Goal: Task Accomplishment & Management: Manage account settings

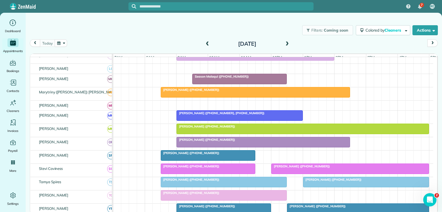
scroll to position [332, 0]
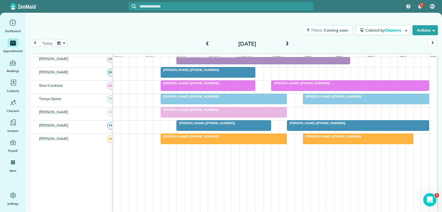
click at [303, 130] on div at bounding box center [359, 125] width 142 height 10
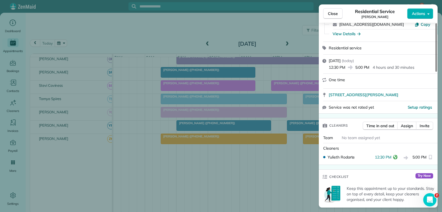
scroll to position [55, 0]
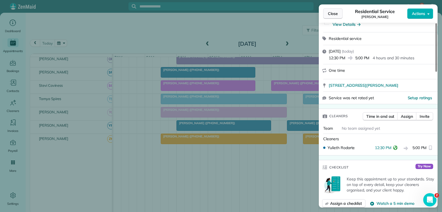
click at [336, 12] on span "Close" at bounding box center [333, 14] width 10 height 6
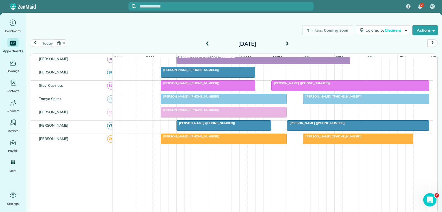
click at [350, 125] on div "[PERSON_NAME] ([PHONE_NUMBER])" at bounding box center [358, 123] width 139 height 4
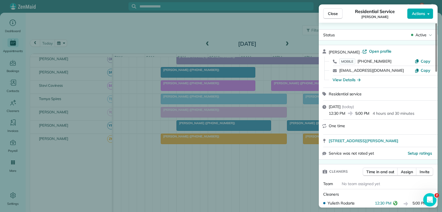
scroll to position [28, 0]
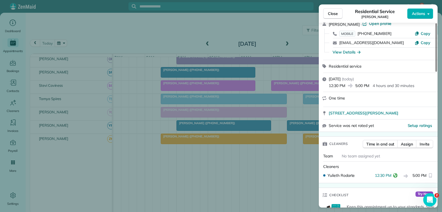
drag, startPoint x: 338, startPoint y: 12, endPoint x: 334, endPoint y: 32, distance: 20.2
click at [338, 12] on span "Close" at bounding box center [333, 14] width 10 height 6
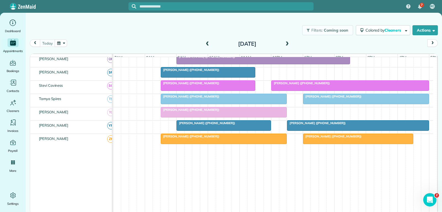
click at [354, 104] on div at bounding box center [367, 99] width 126 height 10
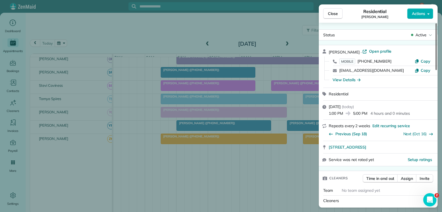
scroll to position [28, 0]
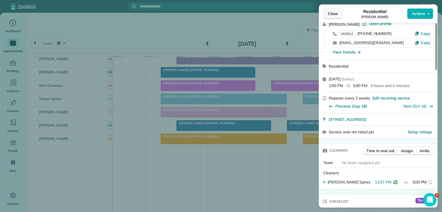
click at [332, 15] on span "Close" at bounding box center [333, 14] width 10 height 6
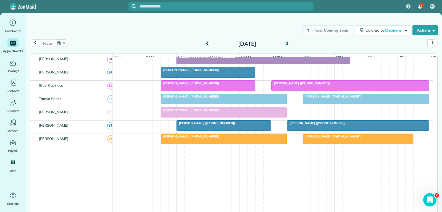
click at [323, 129] on div at bounding box center [359, 125] width 142 height 10
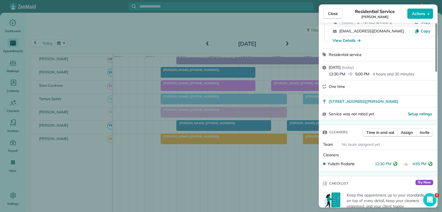
scroll to position [55, 0]
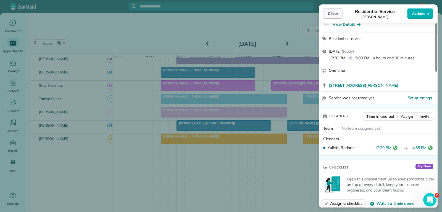
click at [331, 12] on span "Close" at bounding box center [333, 14] width 10 height 6
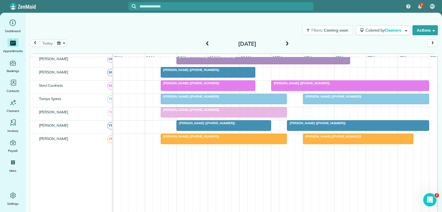
click at [348, 104] on div at bounding box center [367, 99] width 126 height 10
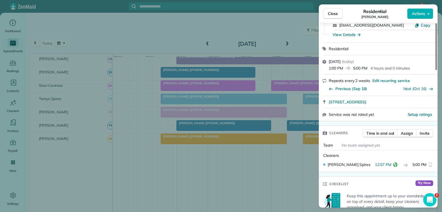
scroll to position [55, 0]
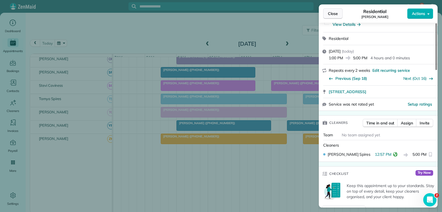
click at [334, 14] on span "Close" at bounding box center [333, 14] width 10 height 6
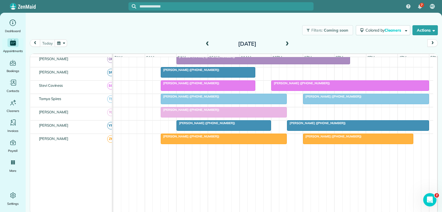
click at [335, 90] on div at bounding box center [350, 85] width 157 height 10
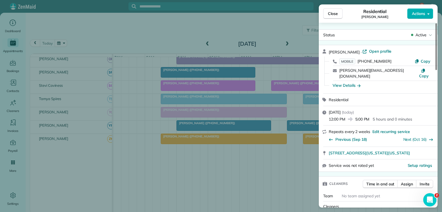
scroll to position [55, 0]
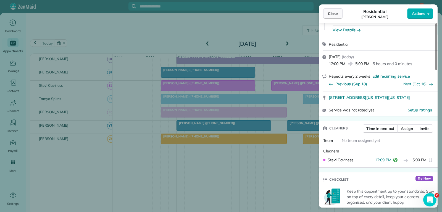
click at [334, 13] on span "Close" at bounding box center [333, 14] width 10 height 6
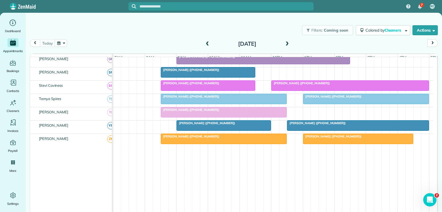
click at [378, 98] on div "[PERSON_NAME] ([PHONE_NUMBER])" at bounding box center [366, 96] width 123 height 4
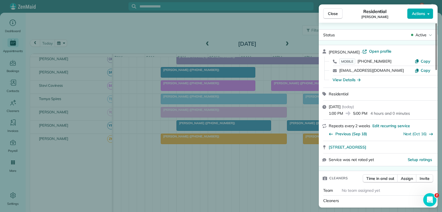
scroll to position [55, 0]
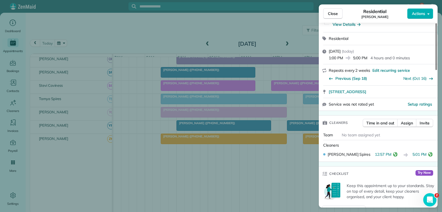
click at [330, 15] on span "Close" at bounding box center [333, 14] width 10 height 6
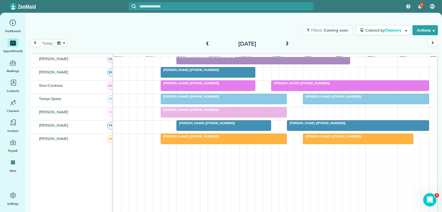
click at [357, 90] on div at bounding box center [350, 85] width 157 height 10
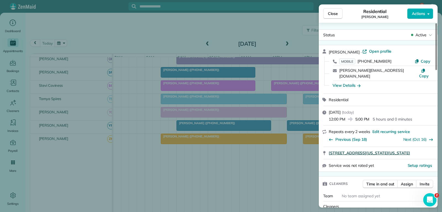
scroll to position [55, 0]
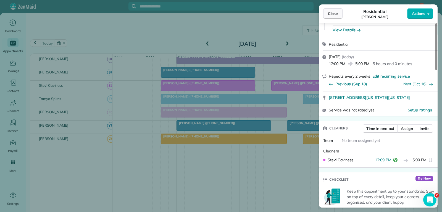
click at [331, 14] on span "Close" at bounding box center [333, 14] width 10 height 6
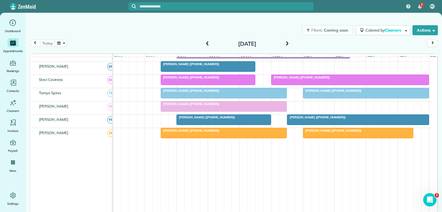
scroll to position [346, 0]
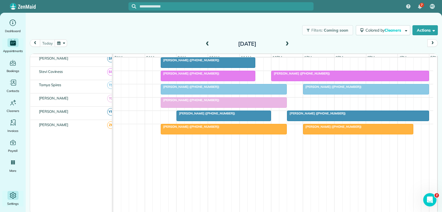
click at [14, 194] on icon "Main" at bounding box center [13, 195] width 8 height 8
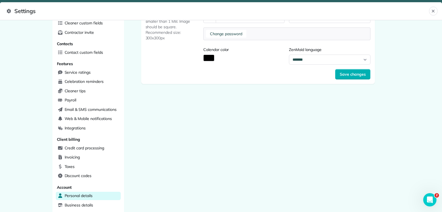
scroll to position [147, 0]
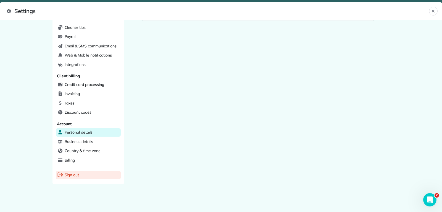
drag, startPoint x: 74, startPoint y: 174, endPoint x: 77, endPoint y: 172, distance: 3.0
click at [75, 174] on span "Sign out" at bounding box center [72, 175] width 15 height 6
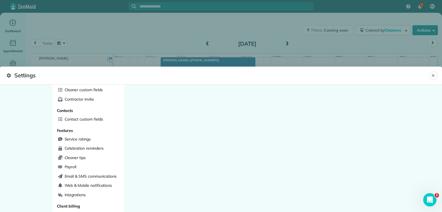
scroll to position [14, 0]
